Goal: Information Seeking & Learning: Learn about a topic

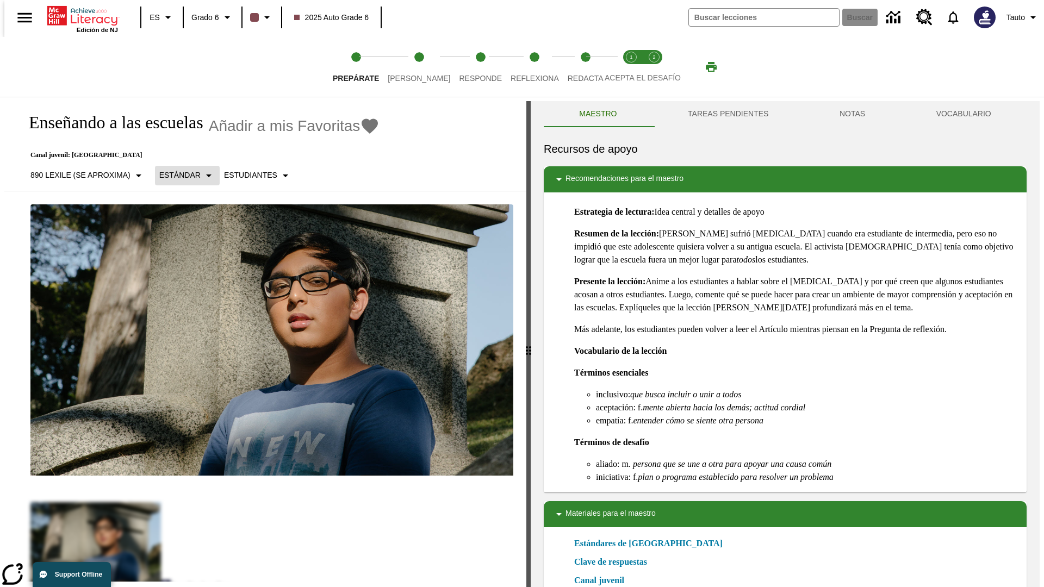
click at [182, 175] on p "Estándar" at bounding box center [179, 175] width 41 height 11
click at [84, 170] on p "890 Lexile (Se aproxima)" at bounding box center [80, 175] width 100 height 11
click at [182, 170] on p "Estándar" at bounding box center [179, 175] width 41 height 11
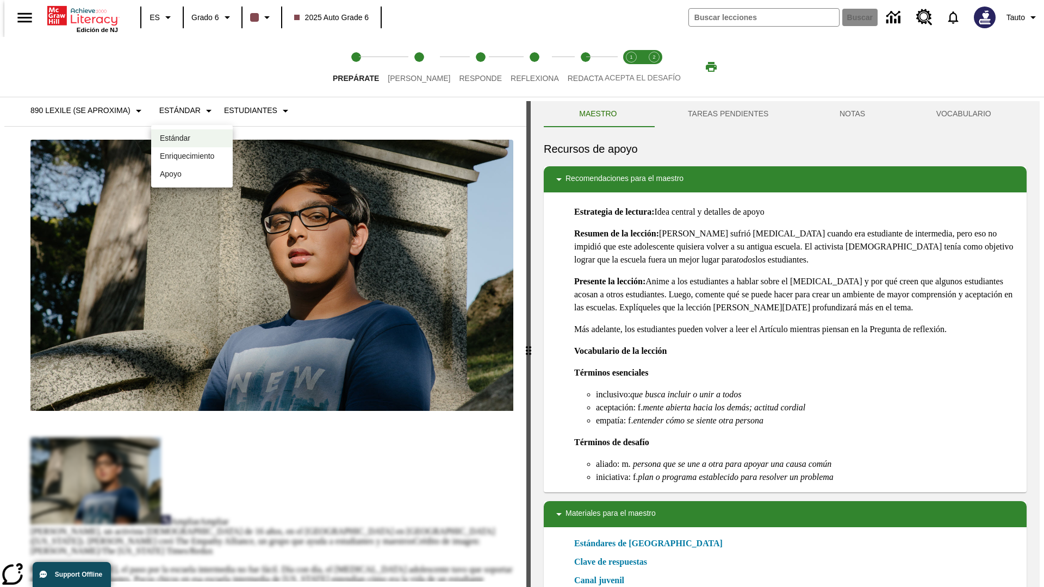
click at [192, 156] on p "Enriquecimiento" at bounding box center [192, 156] width 64 height 11
